Goal: Contribute content: Add original content to the website for others to see

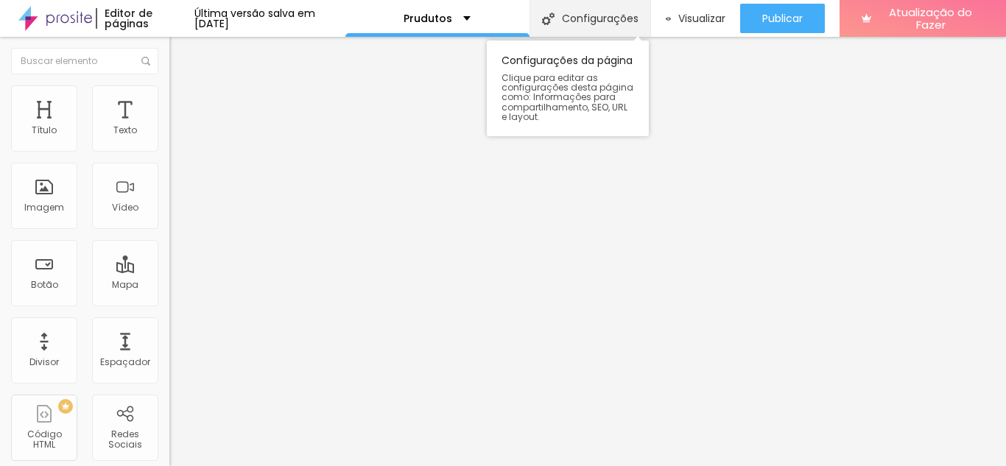
click at [605, 27] on div "Configurações" at bounding box center [589, 18] width 121 height 37
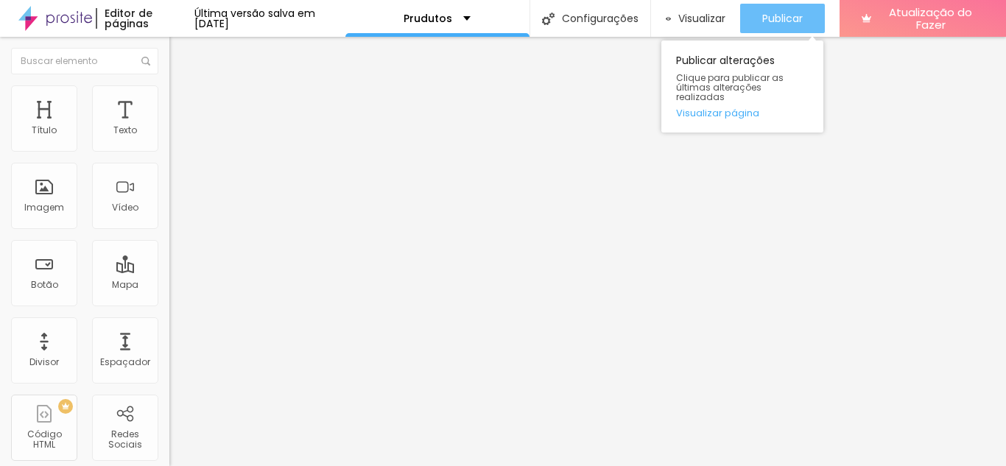
click at [792, 25] on font "Publicar" at bounding box center [782, 18] width 41 height 15
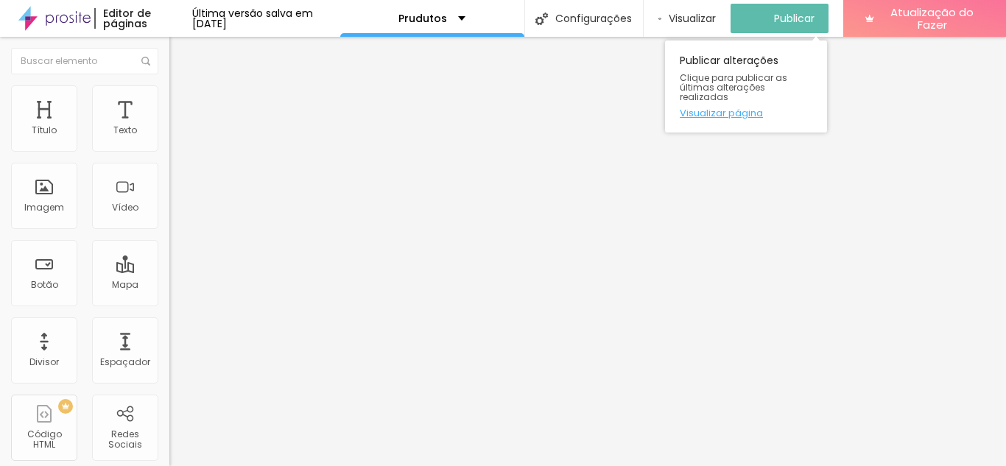
click at [734, 106] on font "Visualizar página" at bounding box center [721, 113] width 83 height 14
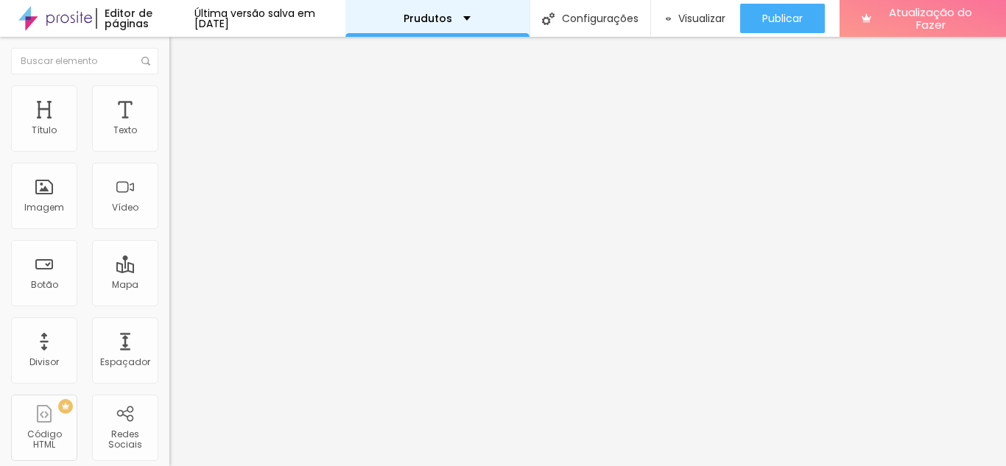
click at [475, 7] on div "Prudutos" at bounding box center [437, 18] width 184 height 37
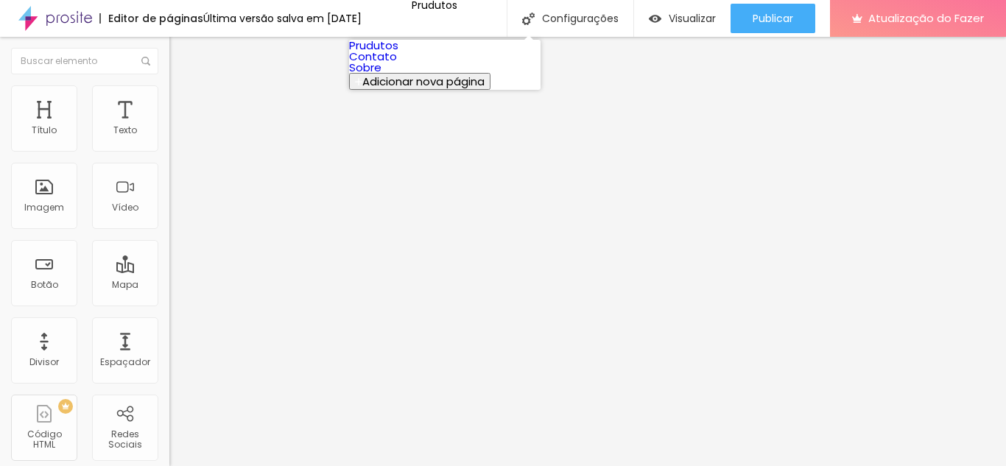
click at [398, 53] on font "Prudutos" at bounding box center [373, 45] width 49 height 15
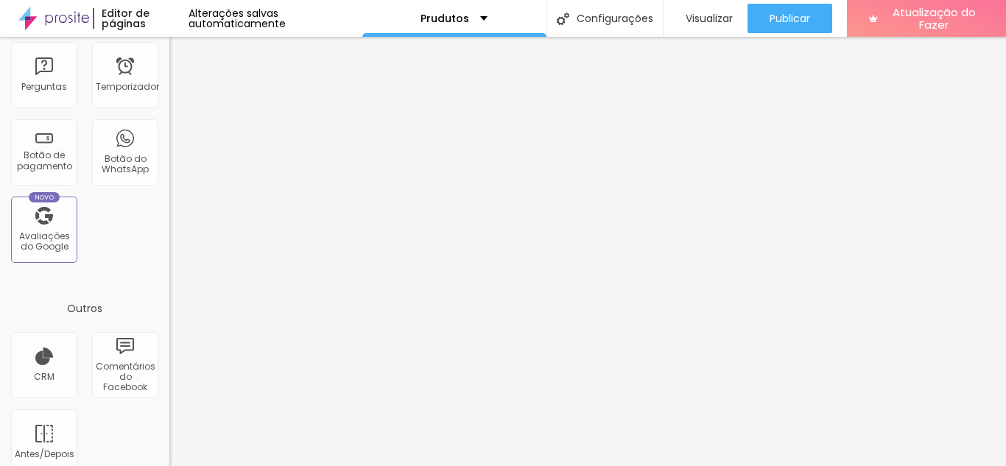
scroll to position [528, 0]
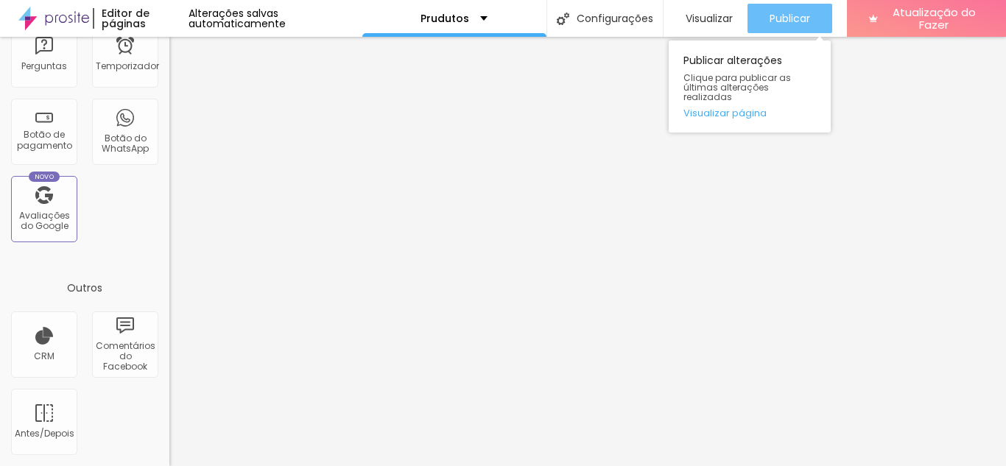
click at [765, 10] on button "Publicar" at bounding box center [789, 18] width 85 height 29
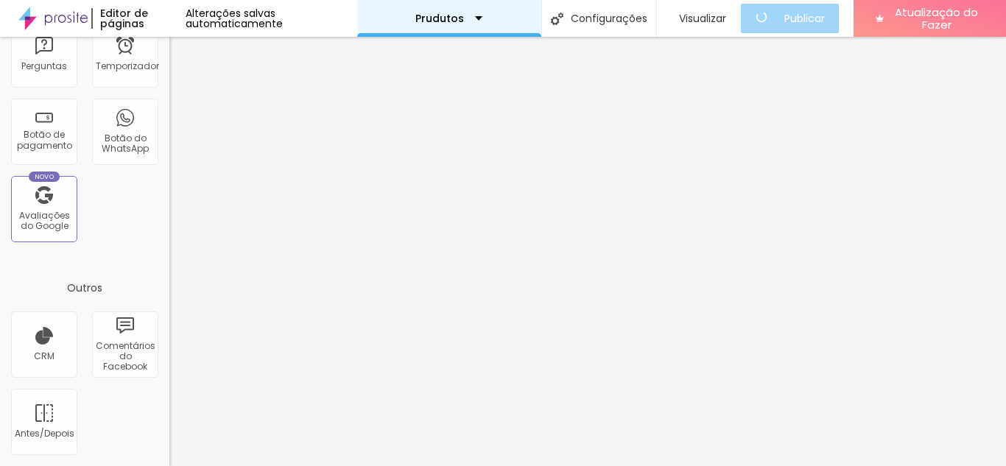
click at [462, 8] on div "Prudutos" at bounding box center [449, 18] width 184 height 37
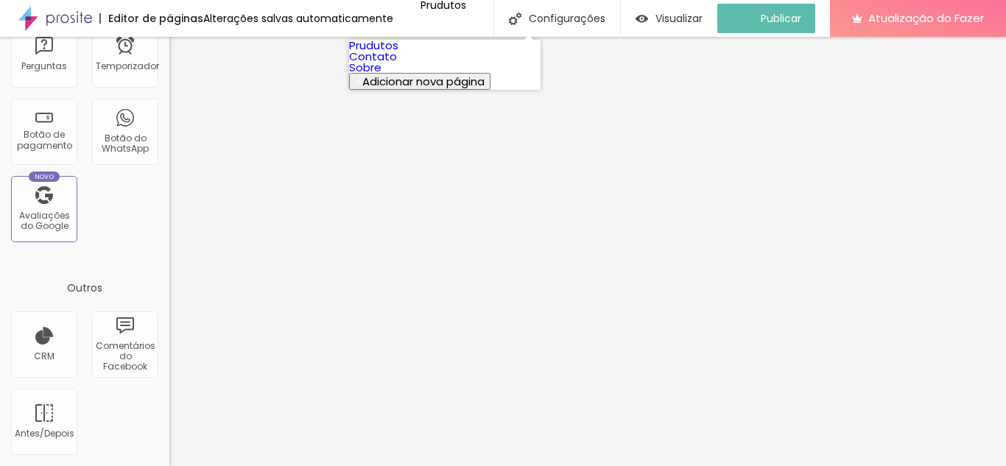
click at [425, 89] on font "Adicionar nova página" at bounding box center [423, 81] width 122 height 15
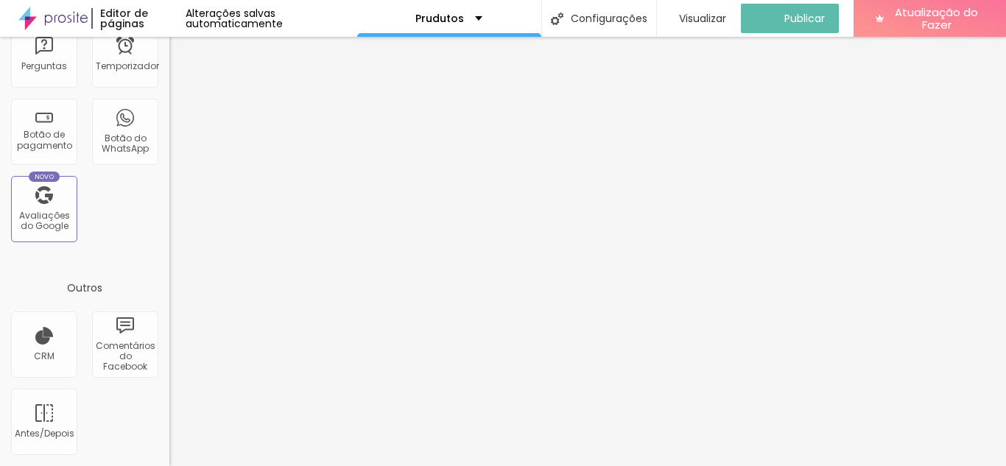
type input "Feedback's :)"
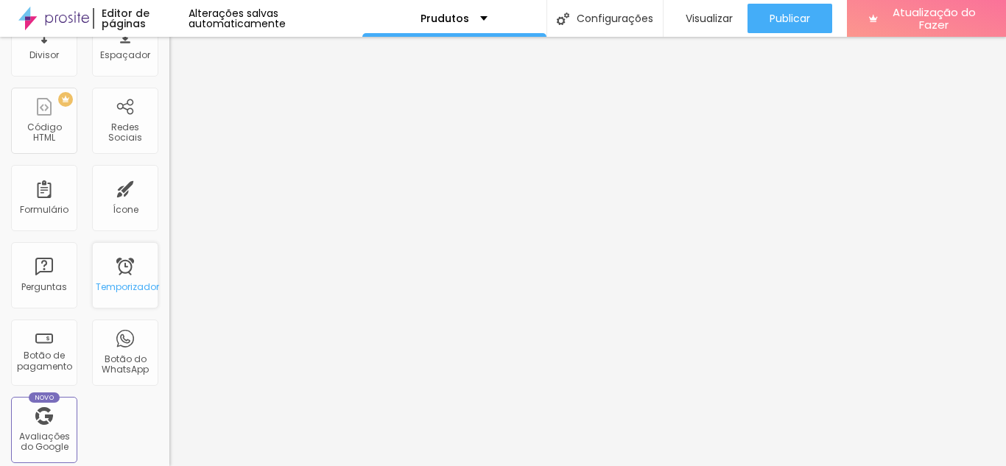
scroll to position [0, 0]
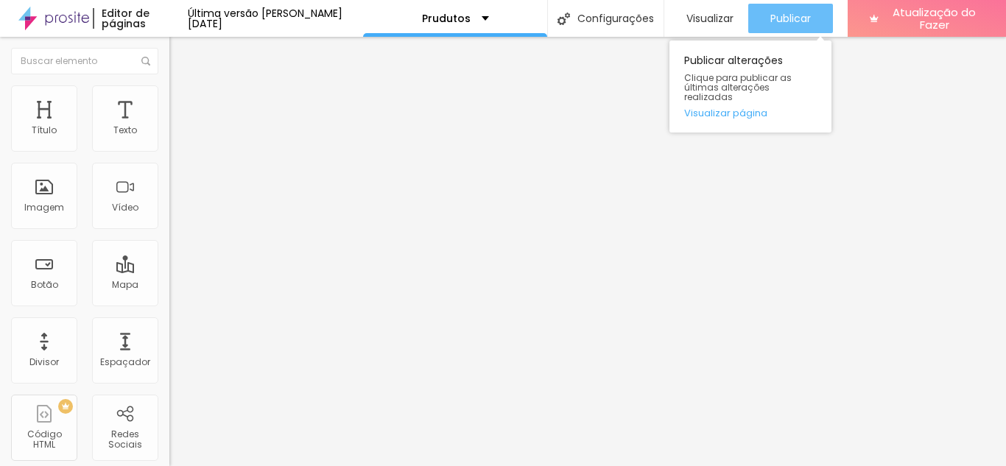
click at [772, 12] on font "Publicar" at bounding box center [790, 18] width 41 height 15
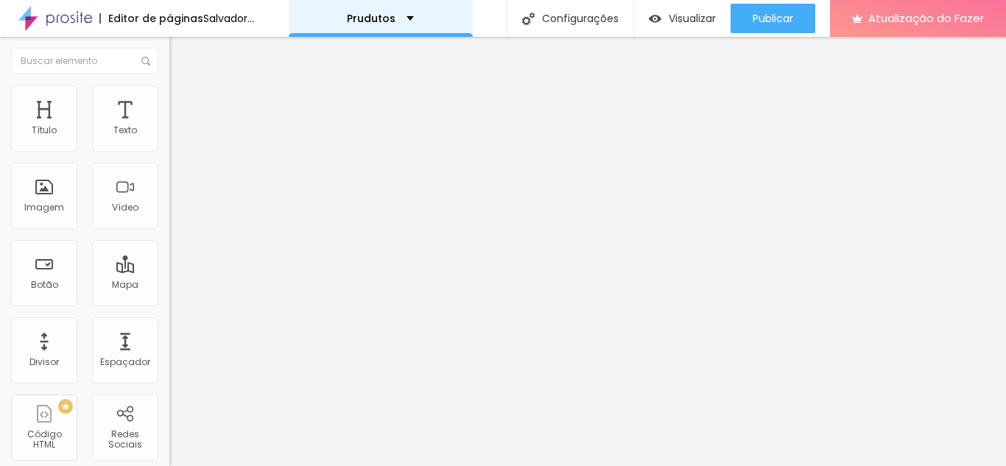
click at [414, 19] on div "Prudutos" at bounding box center [380, 18] width 67 height 10
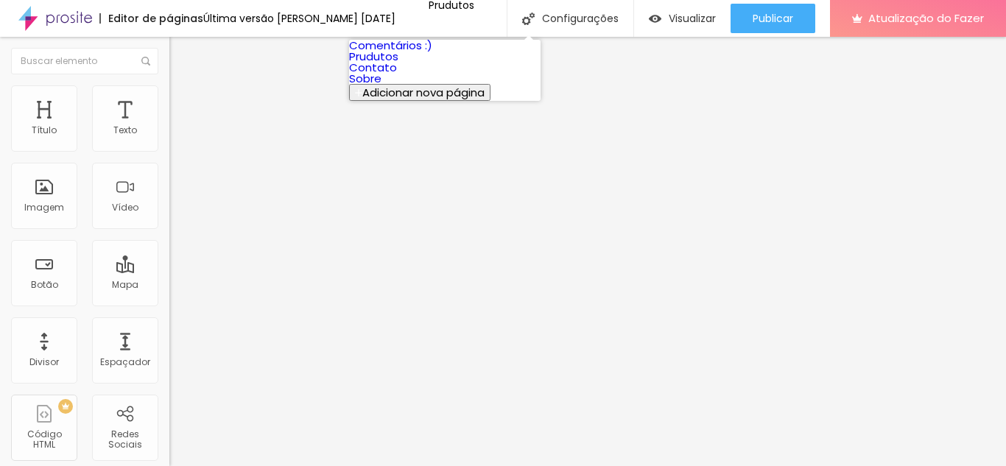
click at [432, 53] on font "Comentários :)" at bounding box center [390, 45] width 83 height 15
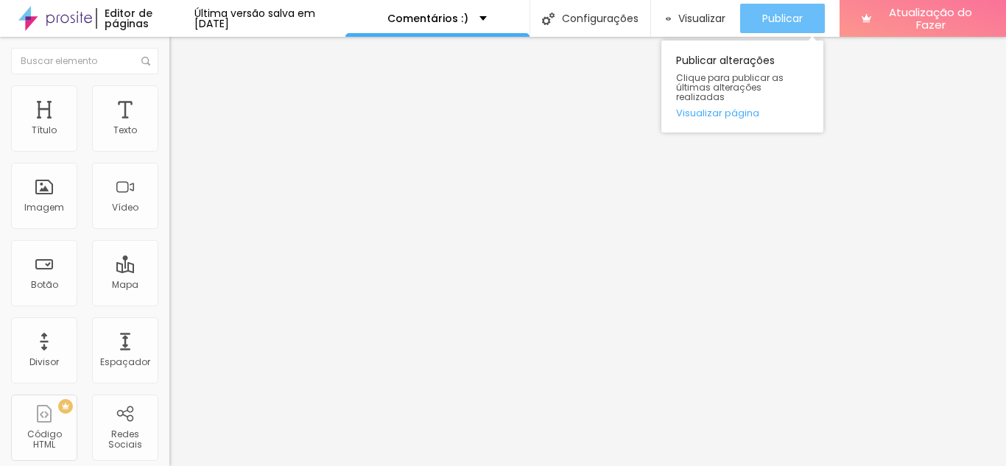
click at [802, 27] on div "Publicar" at bounding box center [782, 18] width 41 height 29
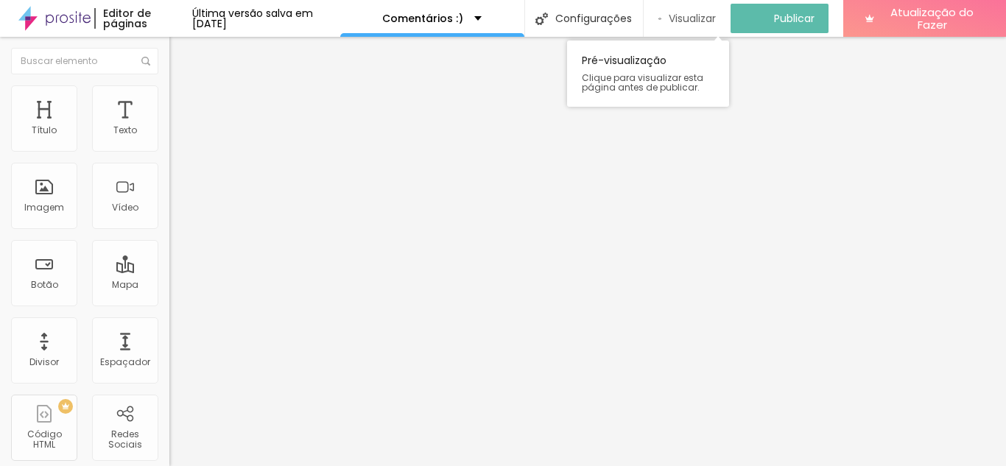
click at [686, 24] on font "Visualizar" at bounding box center [692, 18] width 47 height 15
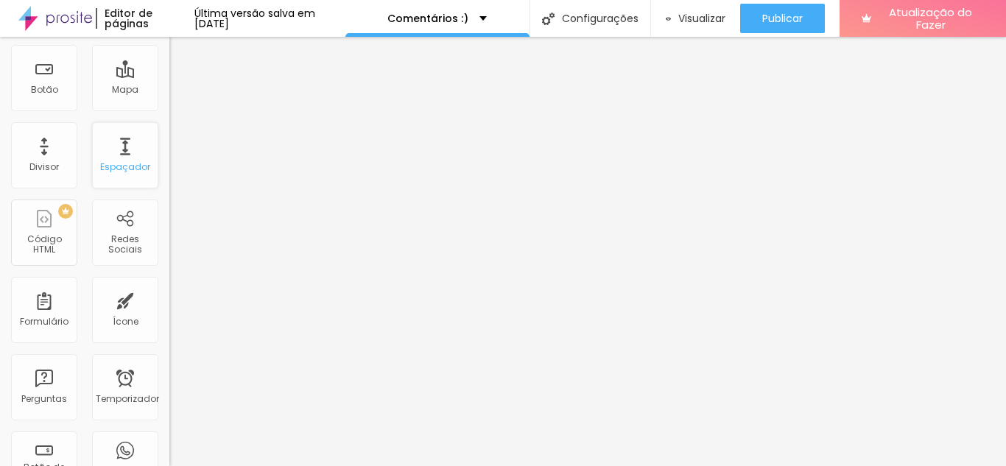
scroll to position [221, 0]
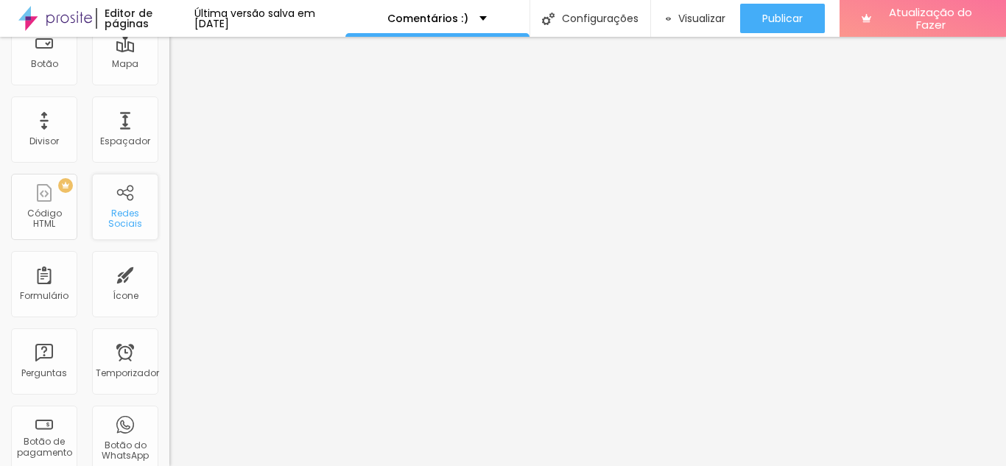
click at [108, 197] on div "Redes Sociais" at bounding box center [125, 207] width 66 height 66
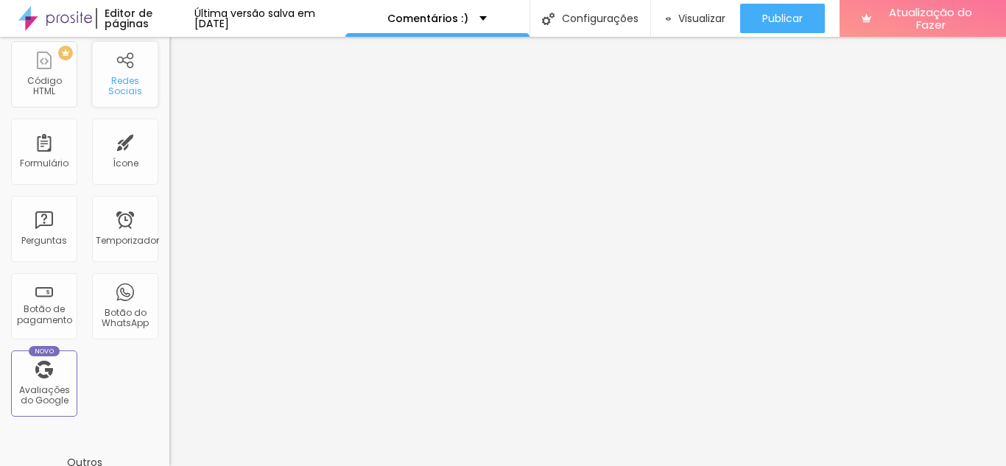
scroll to position [368, 0]
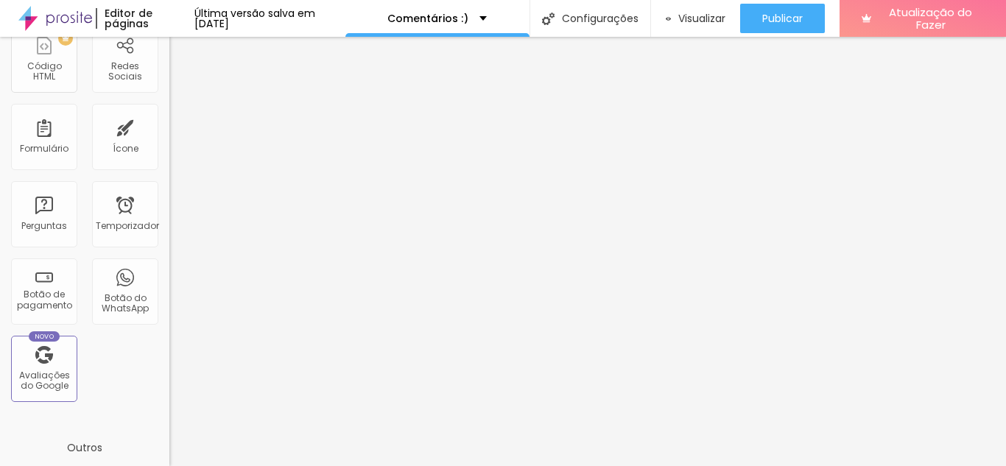
click at [100, 344] on div "Título Texto Imagem Vídeo Botão Mapa Divisor Espaçador PREMIUM Código HTML Rede…" at bounding box center [84, 65] width 169 height 696
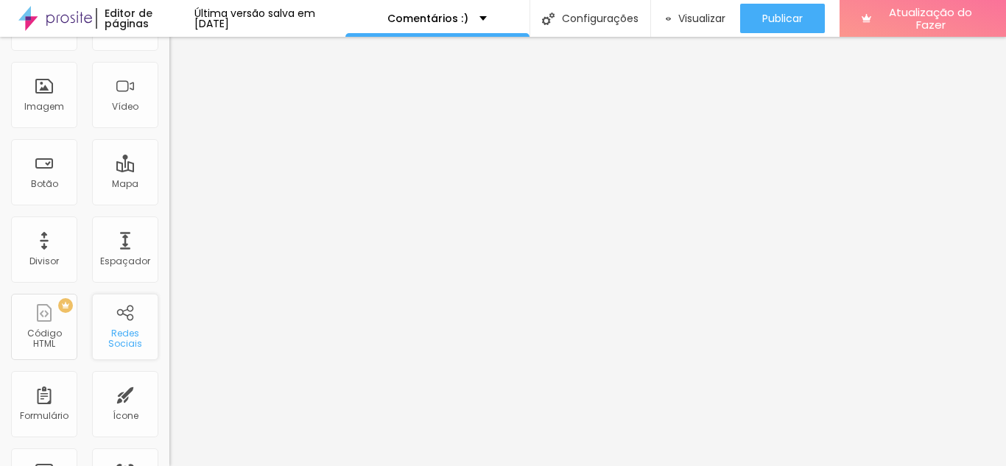
scroll to position [86, 0]
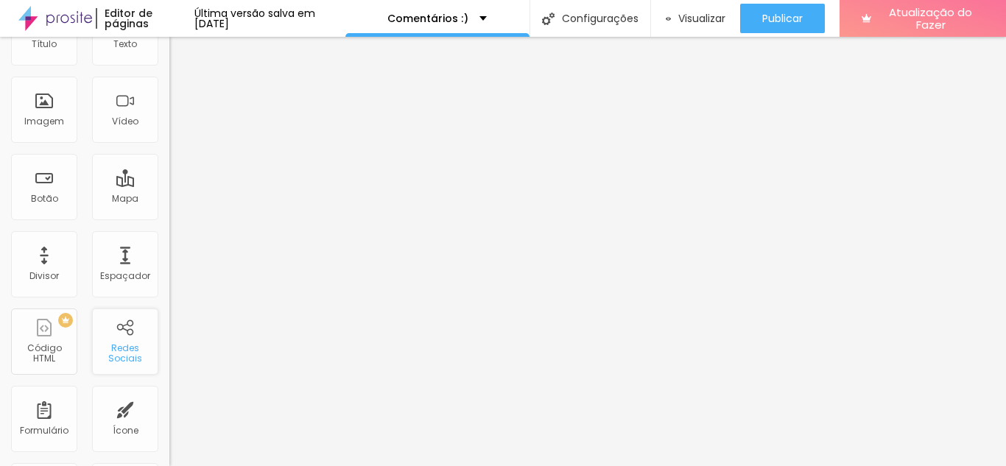
click at [101, 326] on div "Redes Sociais" at bounding box center [125, 342] width 66 height 66
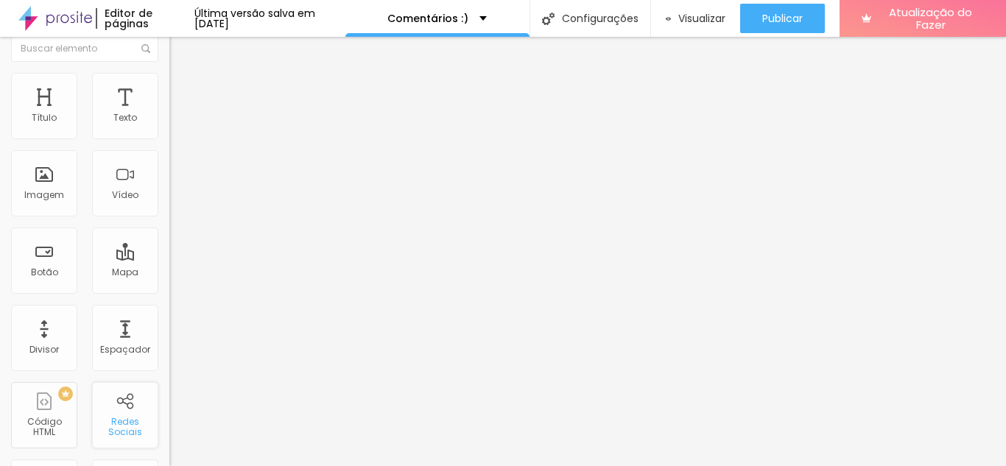
scroll to position [0, 0]
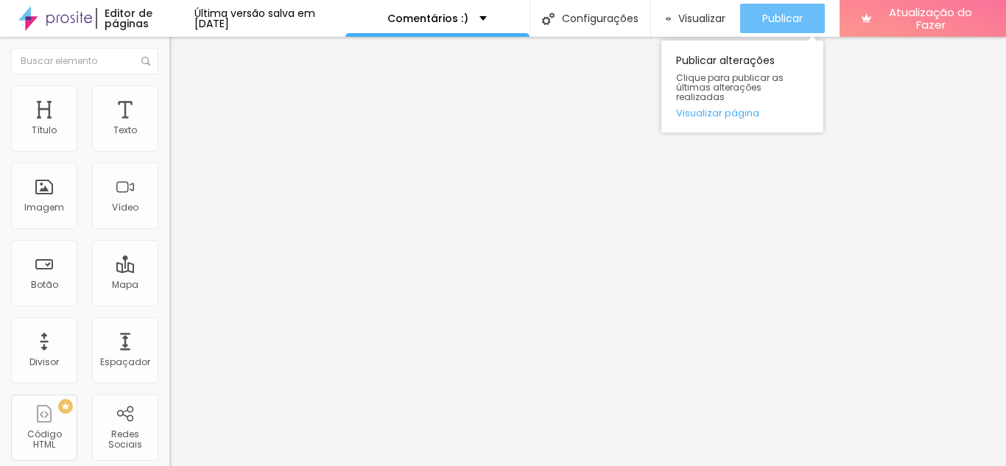
click at [810, 13] on button "Publicar" at bounding box center [782, 18] width 85 height 29
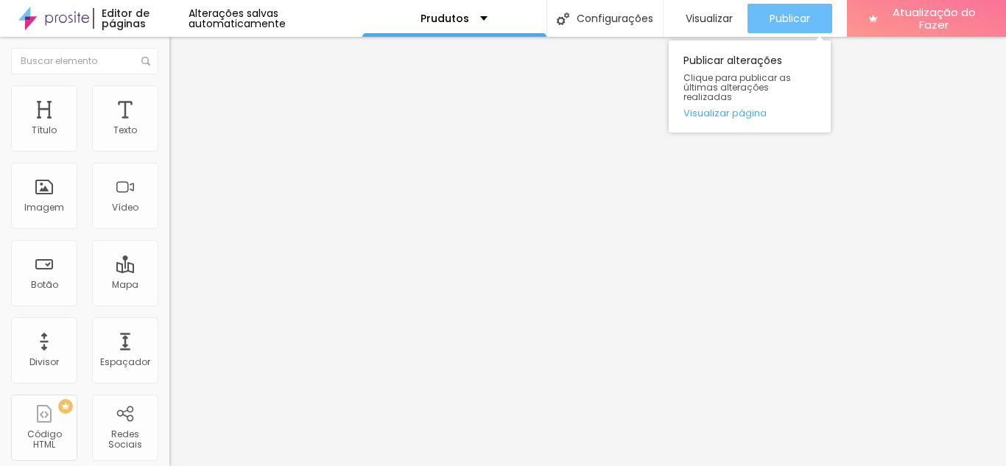
click at [792, 8] on div "Publicar" at bounding box center [790, 18] width 41 height 29
click at [789, 16] on font "Publicar" at bounding box center [790, 18] width 41 height 15
